Goal: Task Accomplishment & Management: Complete application form

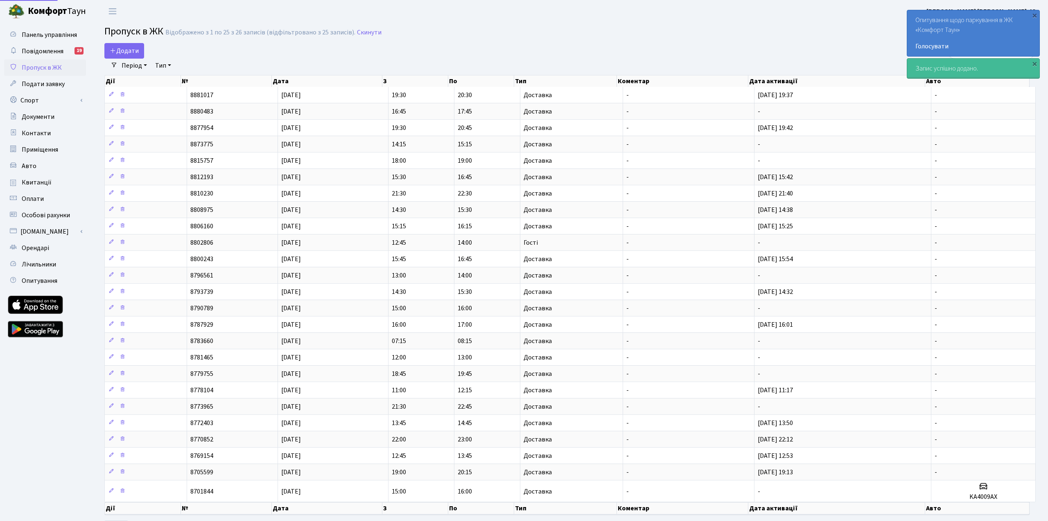
select select "25"
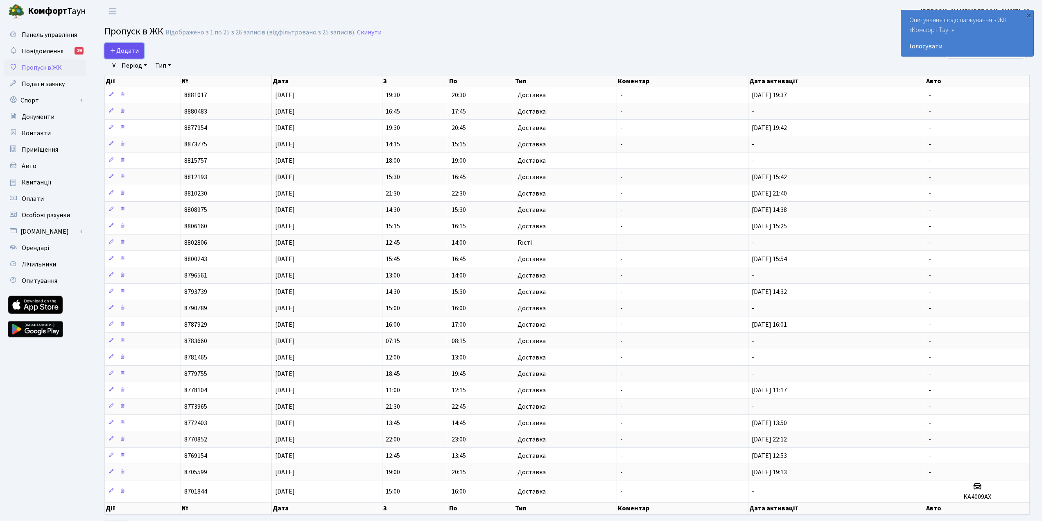
click at [114, 50] on icon at bounding box center [113, 50] width 7 height 7
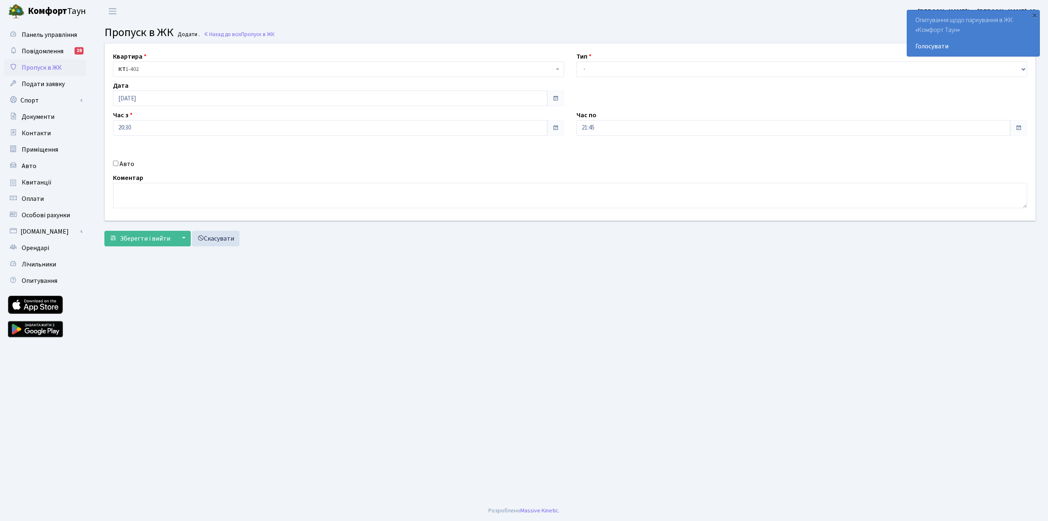
click at [615, 61] on div "Тип - Доставка Таксі Гості Сервіс" at bounding box center [802, 64] width 464 height 25
click at [617, 70] on select "- Доставка Таксі Гості Сервіс" at bounding box center [802, 69] width 451 height 16
select select "1"
click at [577, 61] on select "- Доставка Таксі Гості Сервіс" at bounding box center [802, 69] width 451 height 16
click at [157, 244] on button "Зберегти і вийти" at bounding box center [139, 239] width 71 height 16
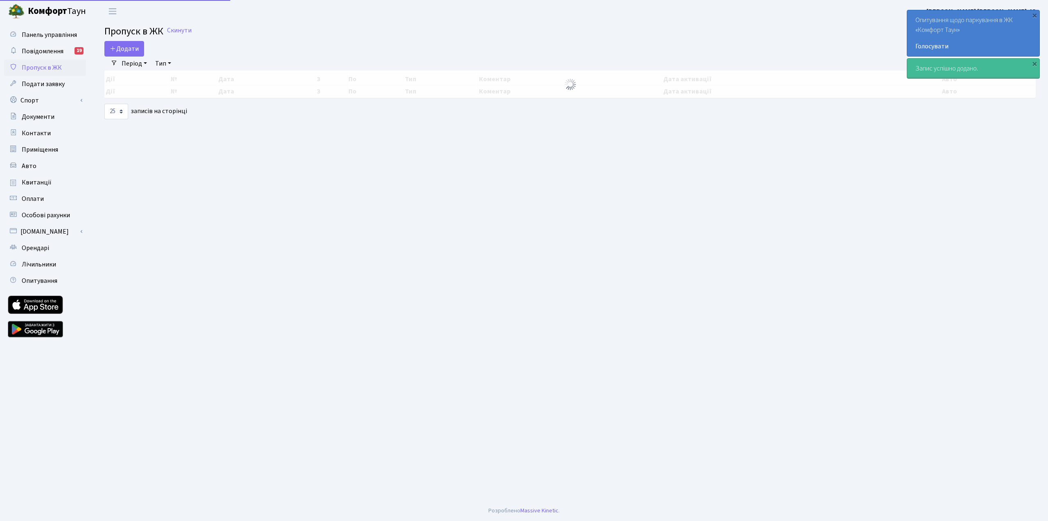
select select "25"
